Goal: Find specific fact: Locate a discrete piece of known information

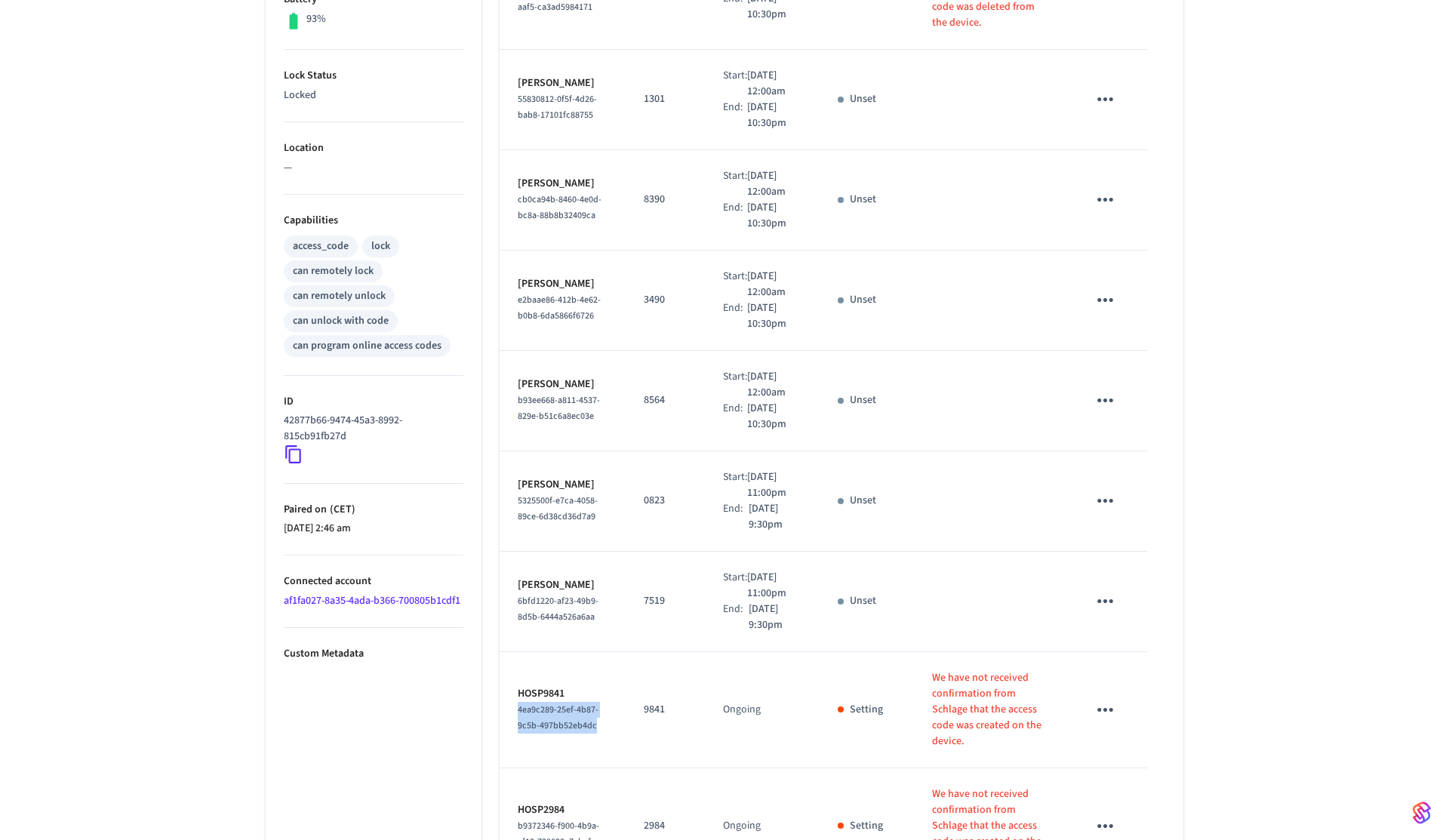
scroll to position [685, 0]
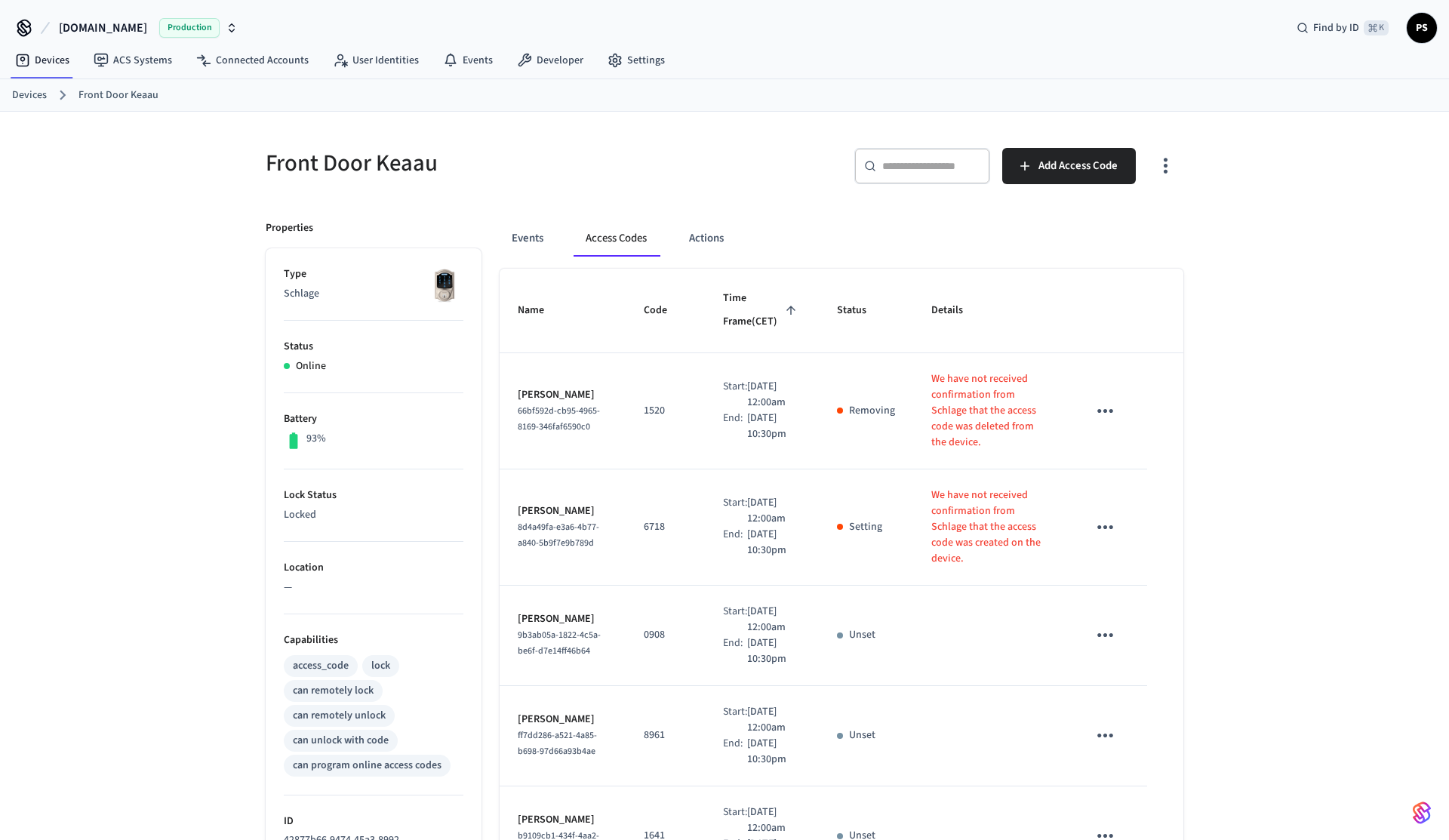
click at [544, 525] on span "8d4a49fa-e3a6-4b77-a840-5b9f7e9b789d" at bounding box center [558, 535] width 81 height 29
copy span "8d4a49fa-e3a6-4b77-a840-5b9f7e9b789d"
click at [1170, 173] on icon "button" at bounding box center [1166, 165] width 24 height 24
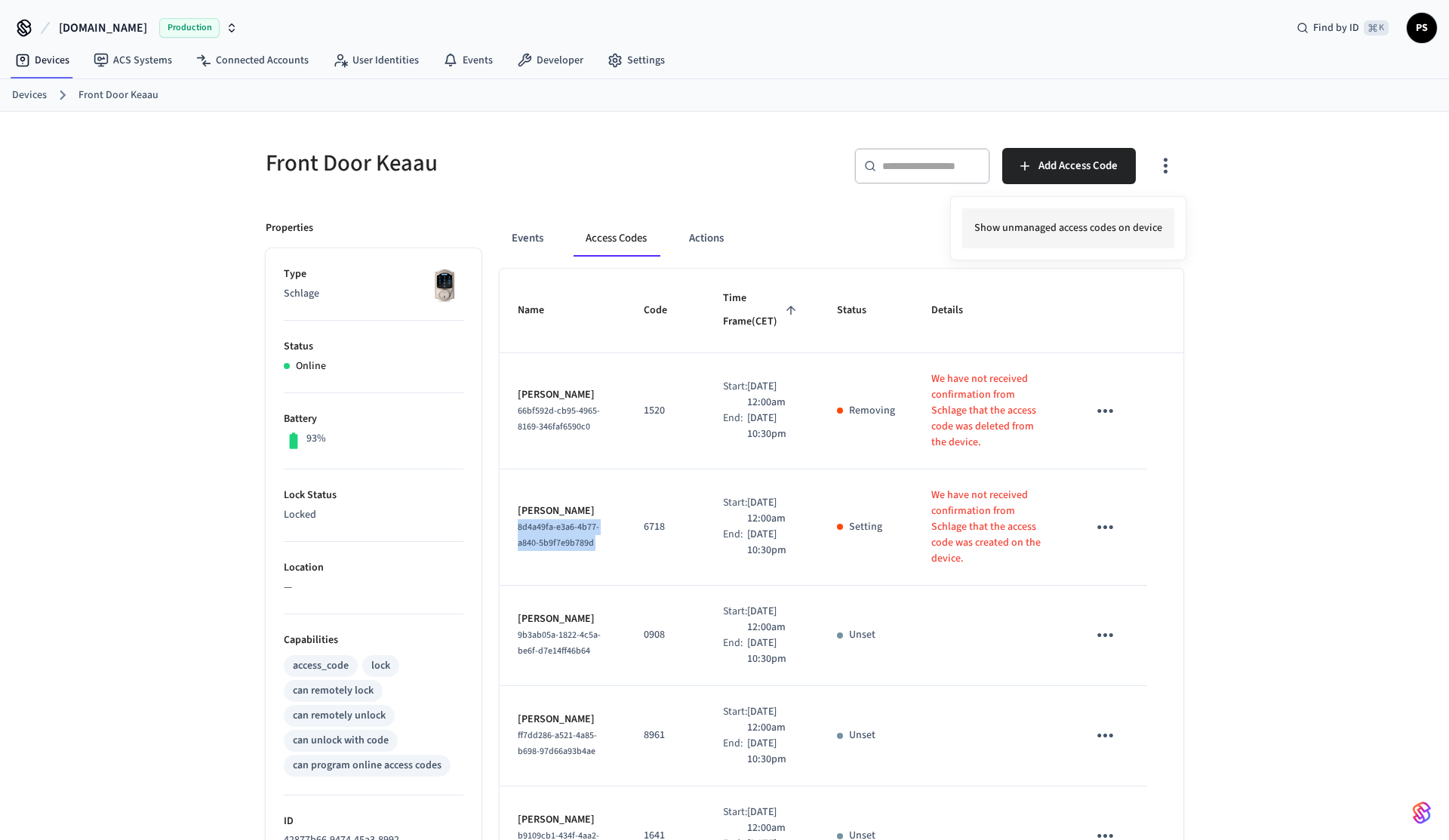
click at [1079, 247] on li "Show unmanaged access codes on device" at bounding box center [1068, 228] width 213 height 40
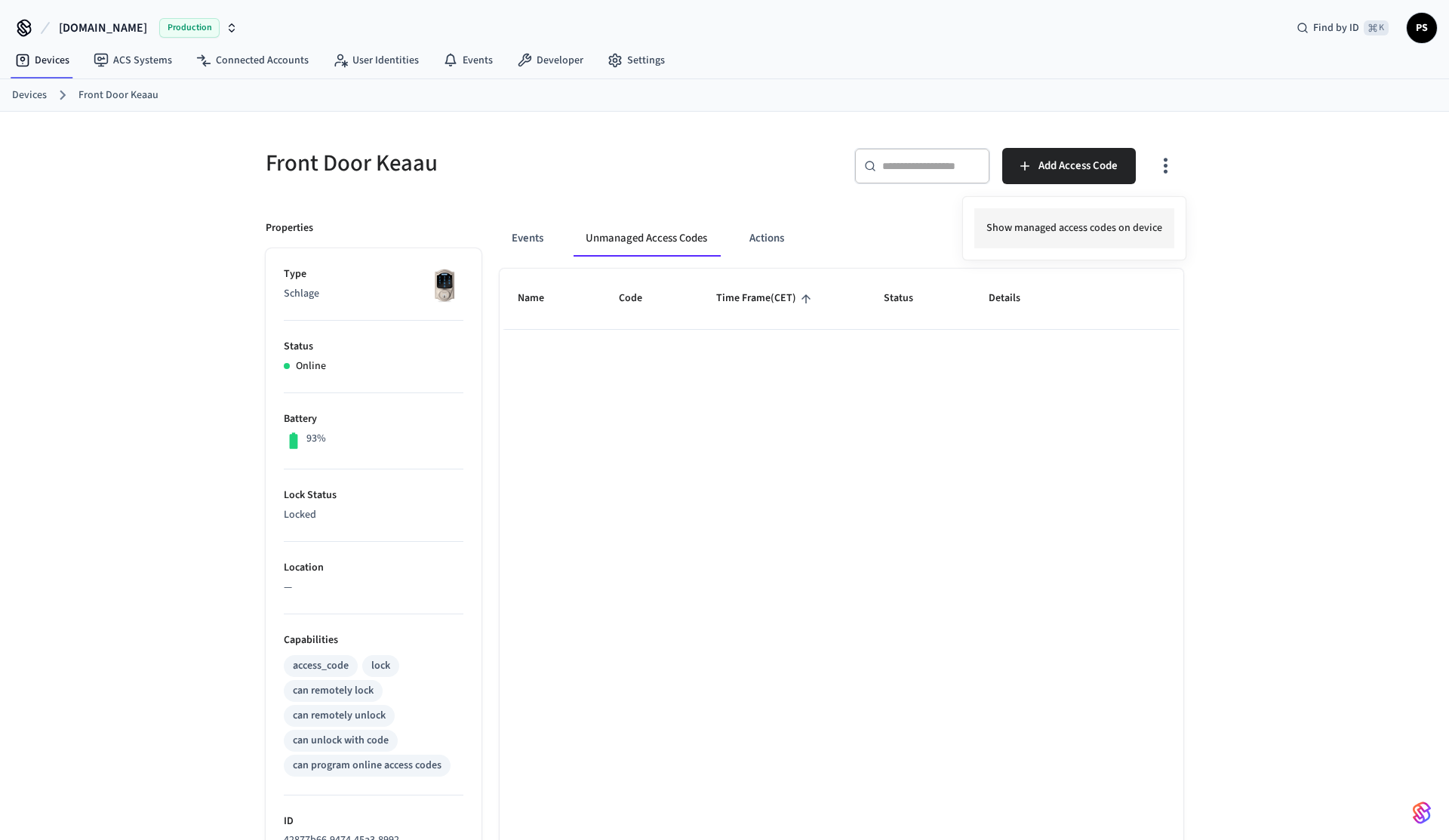
click at [1079, 247] on li "Show managed access codes on device" at bounding box center [1074, 228] width 200 height 40
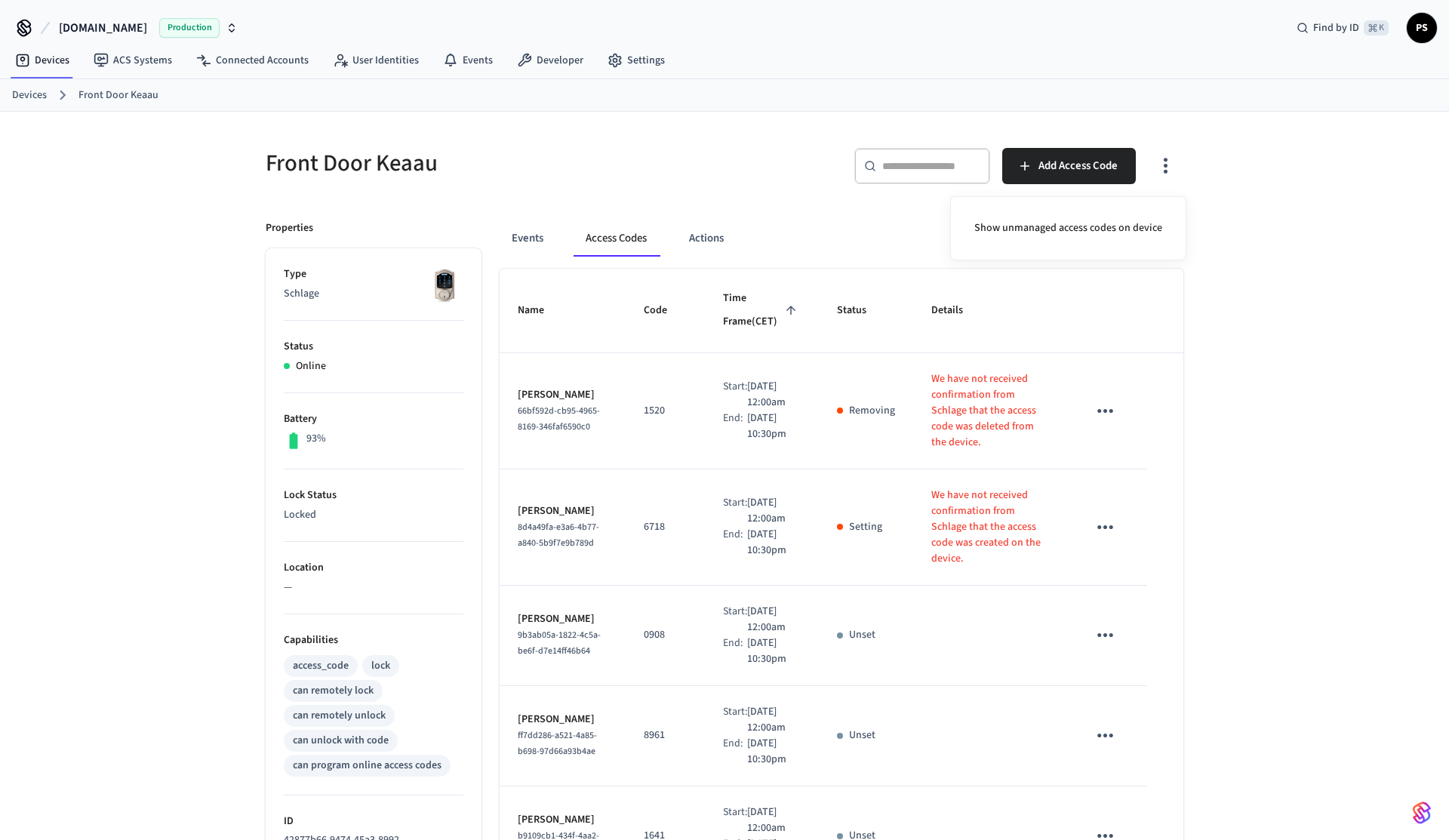
click at [644, 443] on div at bounding box center [724, 420] width 1449 height 840
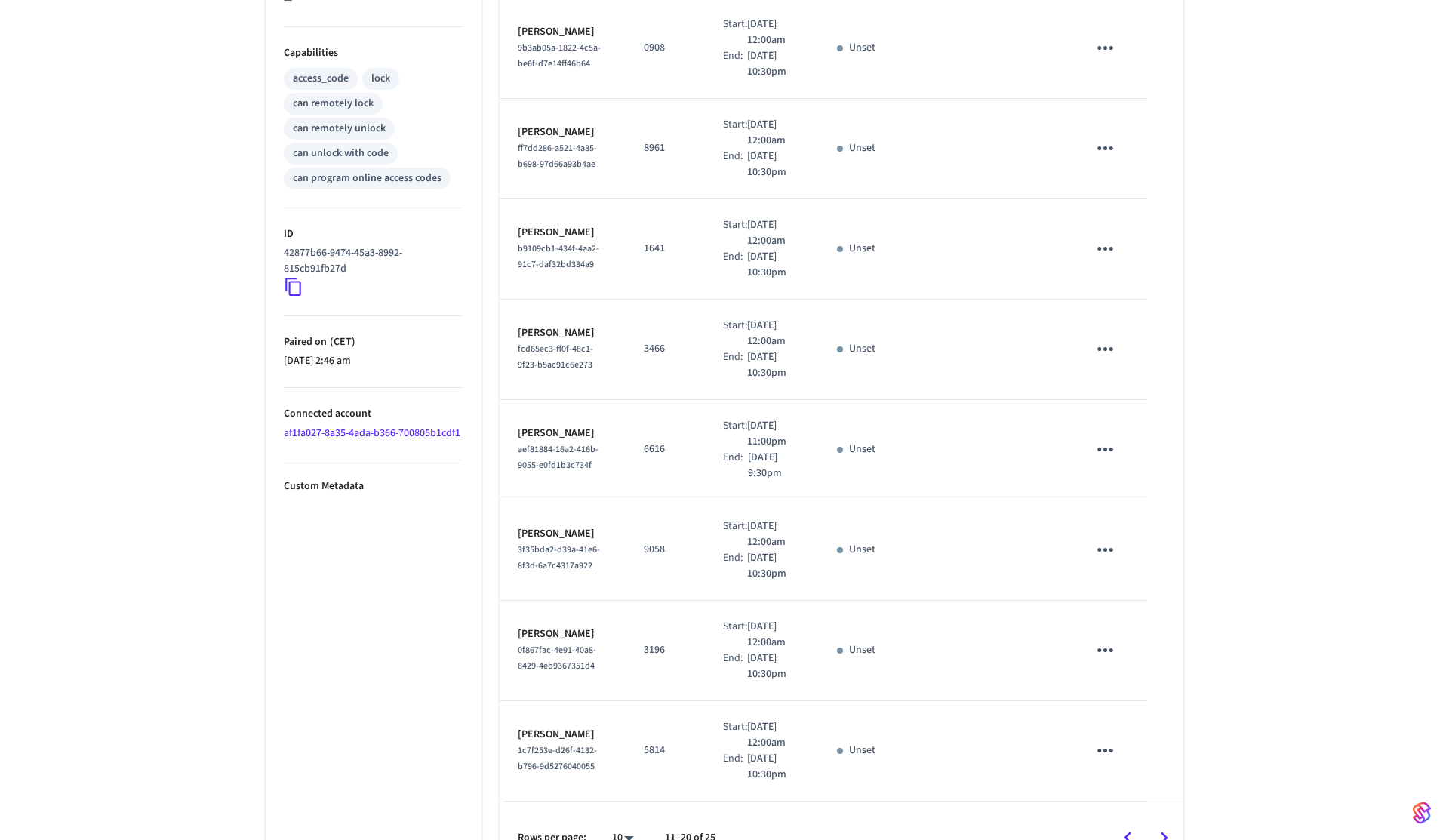
scroll to position [685, 0]
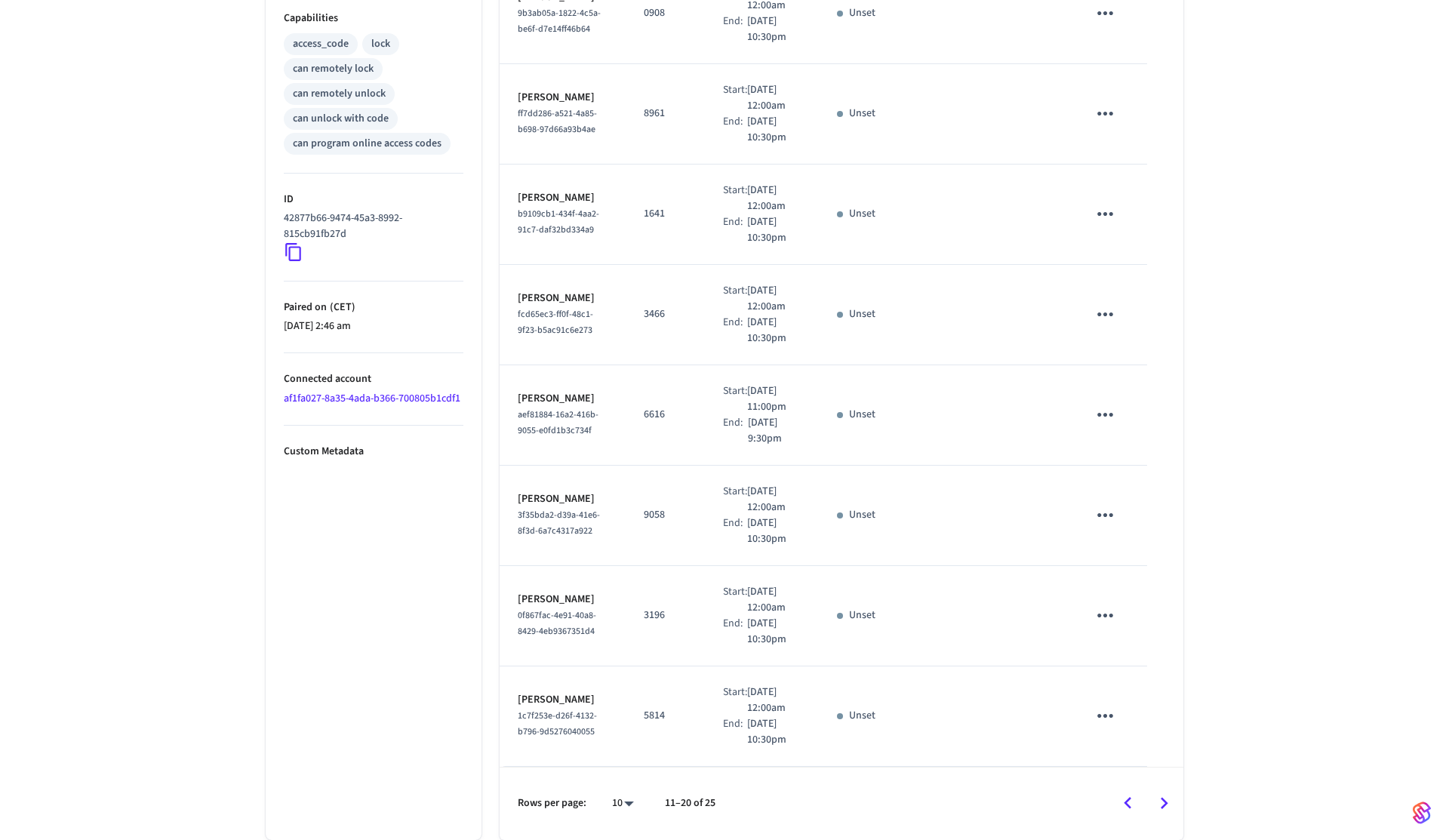
click at [1169, 805] on icon "Go to next page" at bounding box center [1164, 804] width 24 height 24
